Goal: Task Accomplishment & Management: Use online tool/utility

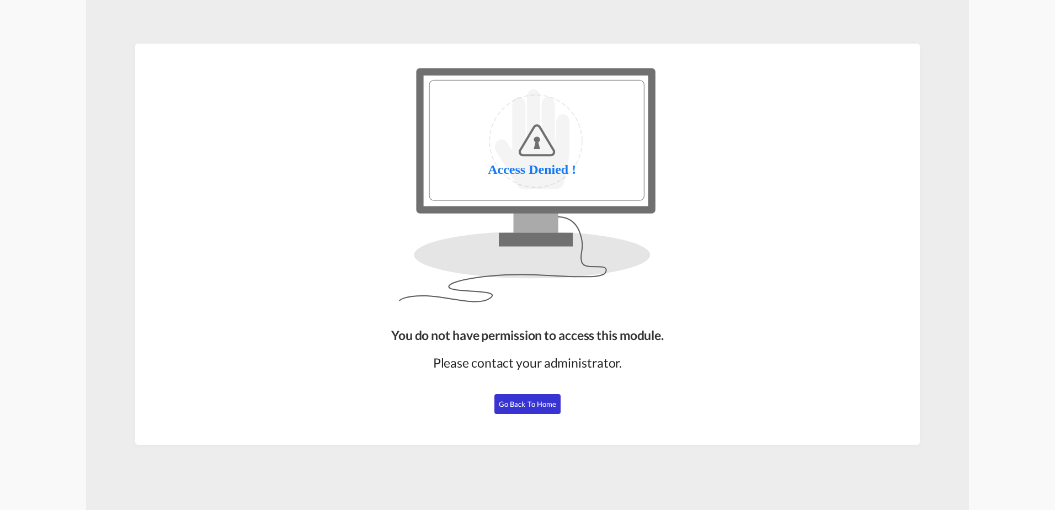
click at [535, 401] on span "Go Back to Home" at bounding box center [528, 403] width 58 height 9
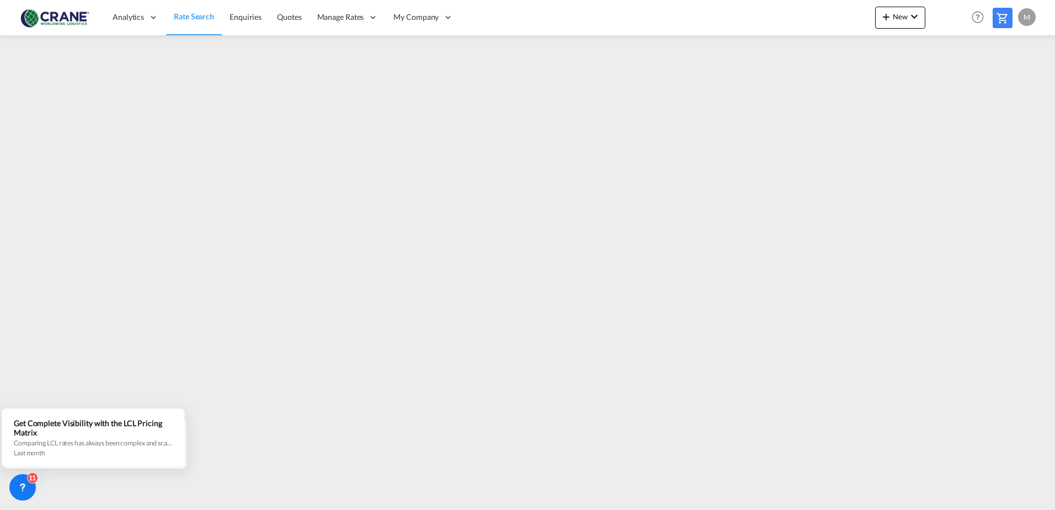
click at [1028, 19] on div "M" at bounding box center [1027, 17] width 18 height 18
click at [1005, 52] on button "My Profile" at bounding box center [1014, 49] width 72 height 22
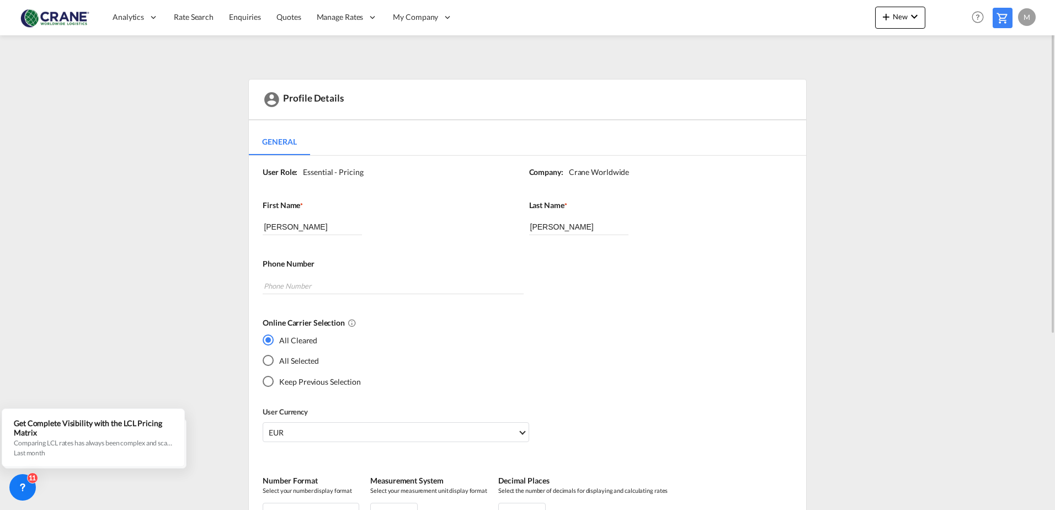
click at [878, 90] on div "Profile Details General General User Role: Essential - Pricing Company: [PERSON…" at bounding box center [528, 407] width 872 height 656
click at [885, 23] on button "New" at bounding box center [900, 18] width 50 height 22
click at [900, 51] on div "Rates" at bounding box center [887, 47] width 44 height 28
click at [948, 81] on span "Ratesheet" at bounding box center [945, 83] width 12 height 22
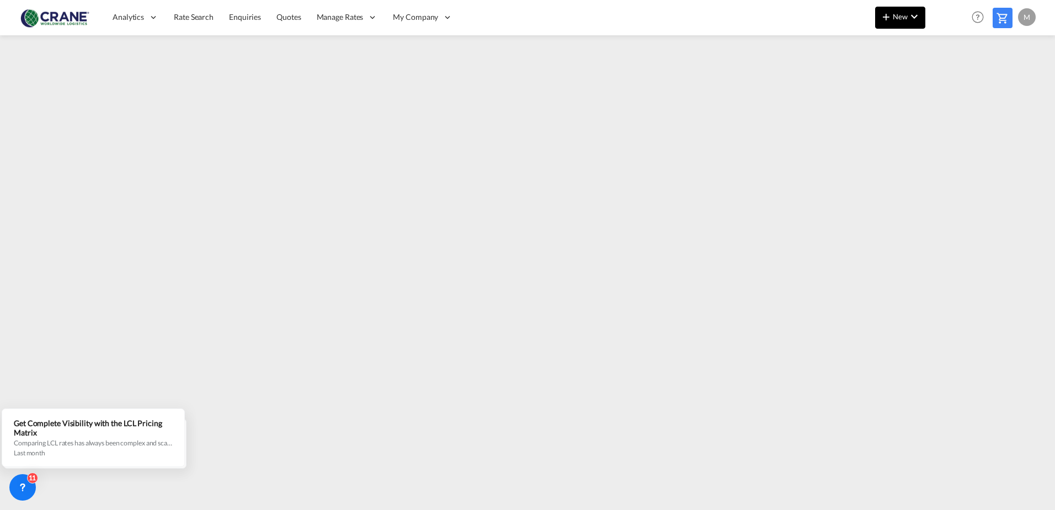
click at [909, 15] on md-icon "icon-chevron-down" at bounding box center [913, 16] width 13 height 13
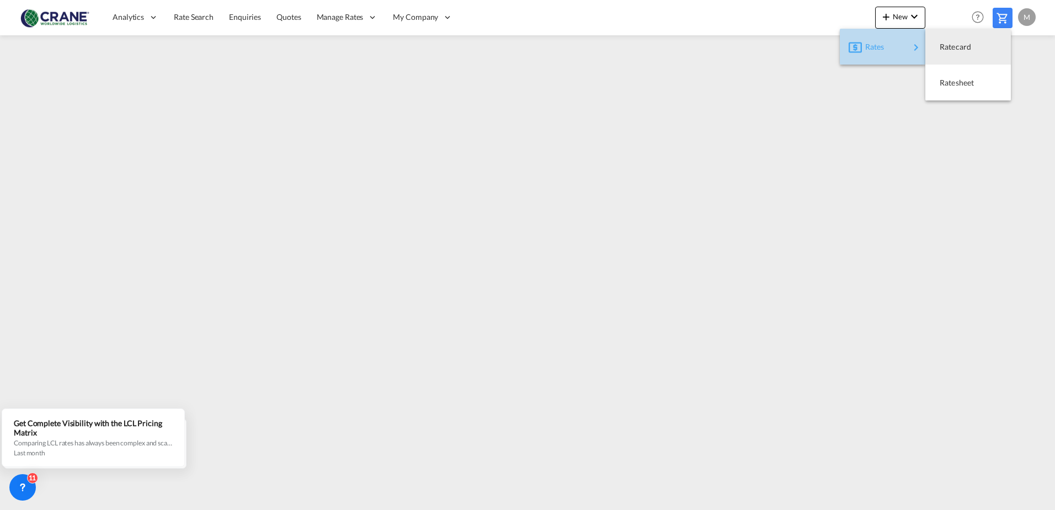
click at [914, 41] on md-icon "icon-chevron-right" at bounding box center [915, 47] width 13 height 13
click at [950, 44] on span "Ratecard" at bounding box center [945, 47] width 12 height 22
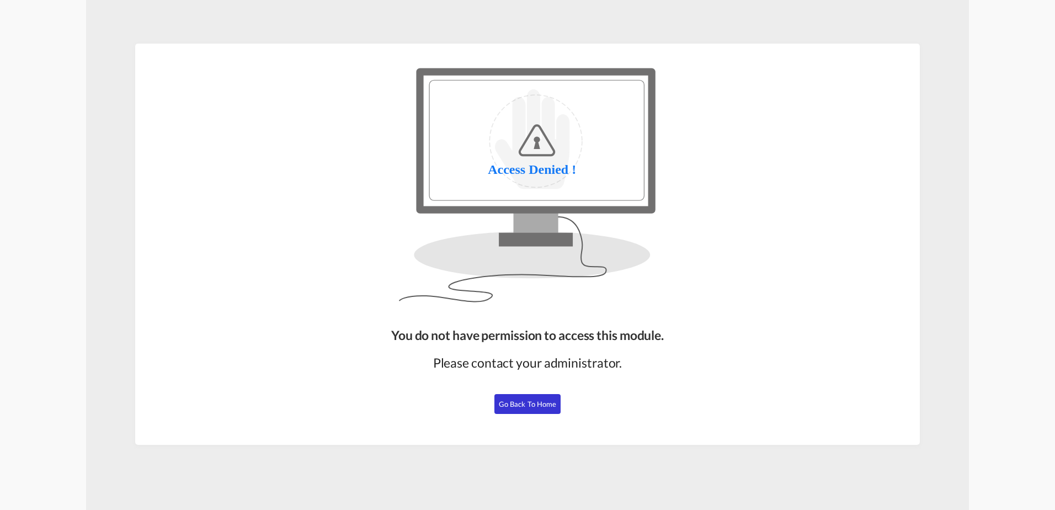
click at [531, 403] on span "Go Back to Home" at bounding box center [528, 403] width 58 height 9
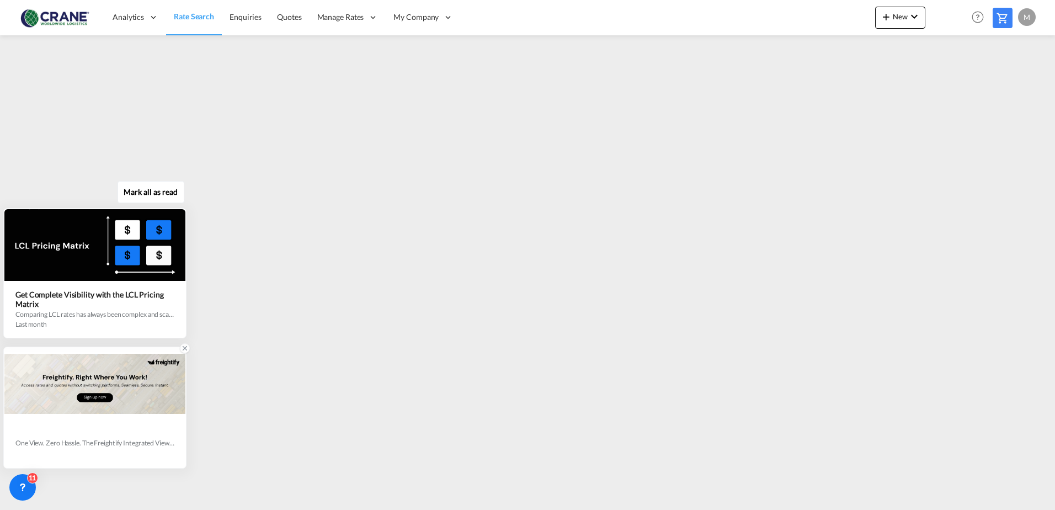
click at [183, 348] on icon at bounding box center [185, 348] width 8 height 8
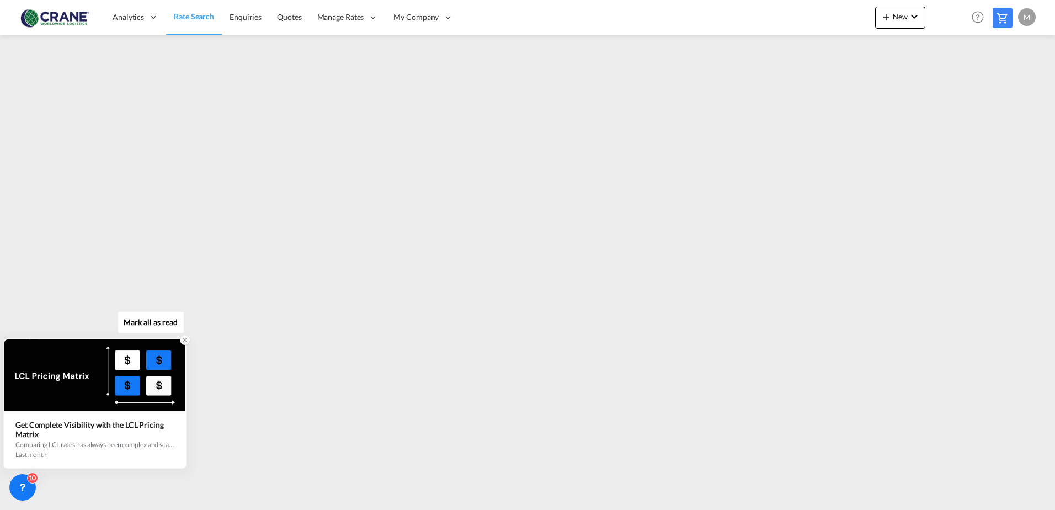
click at [184, 339] on icon at bounding box center [185, 340] width 4 height 4
